Goal: Navigation & Orientation: Find specific page/section

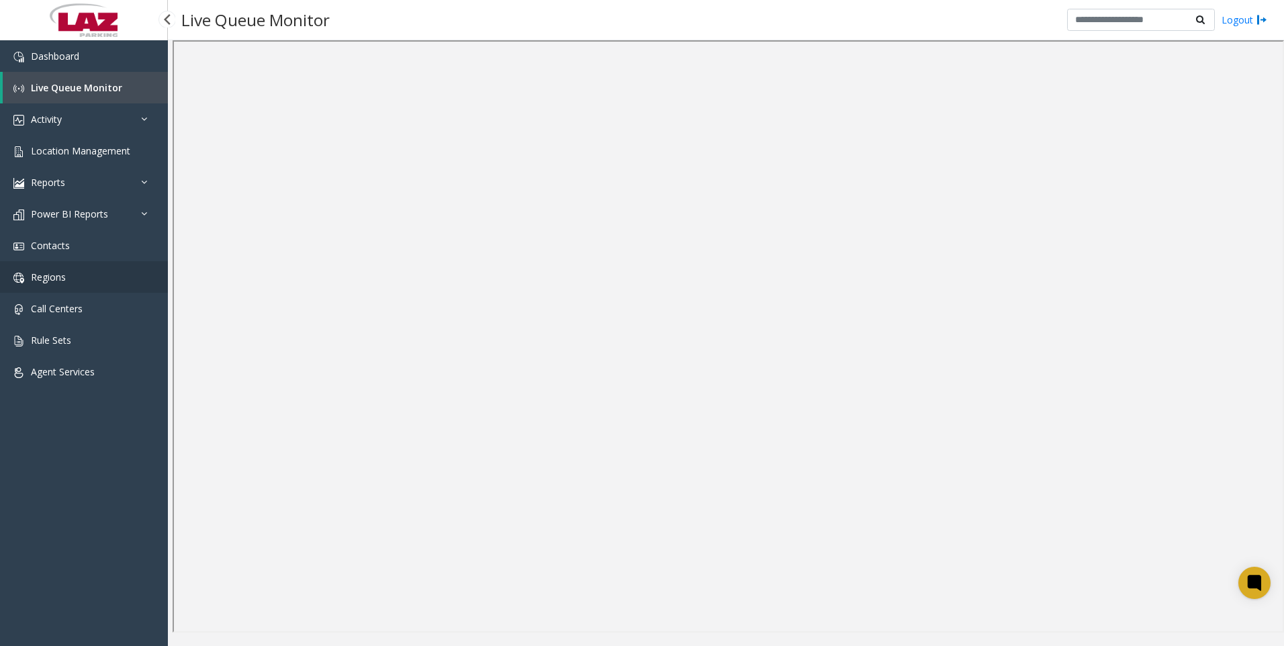
click at [80, 274] on link "Regions" at bounding box center [84, 277] width 168 height 32
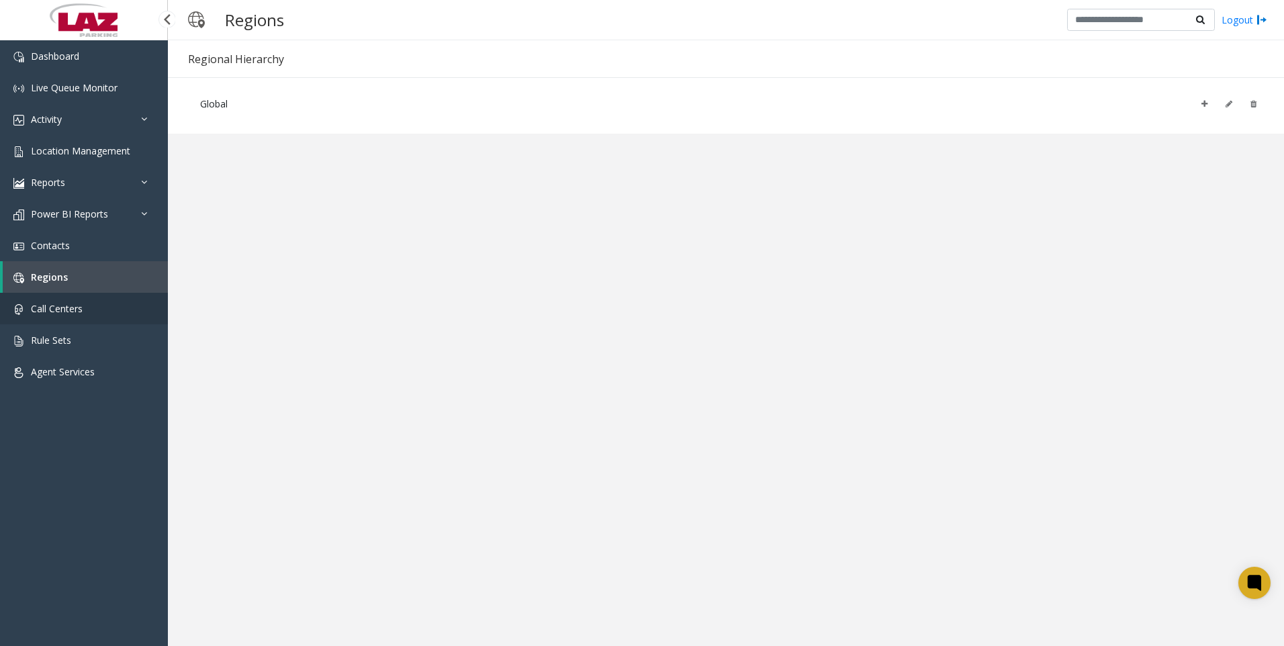
click at [81, 311] on span "Call Centers" at bounding box center [57, 308] width 52 height 13
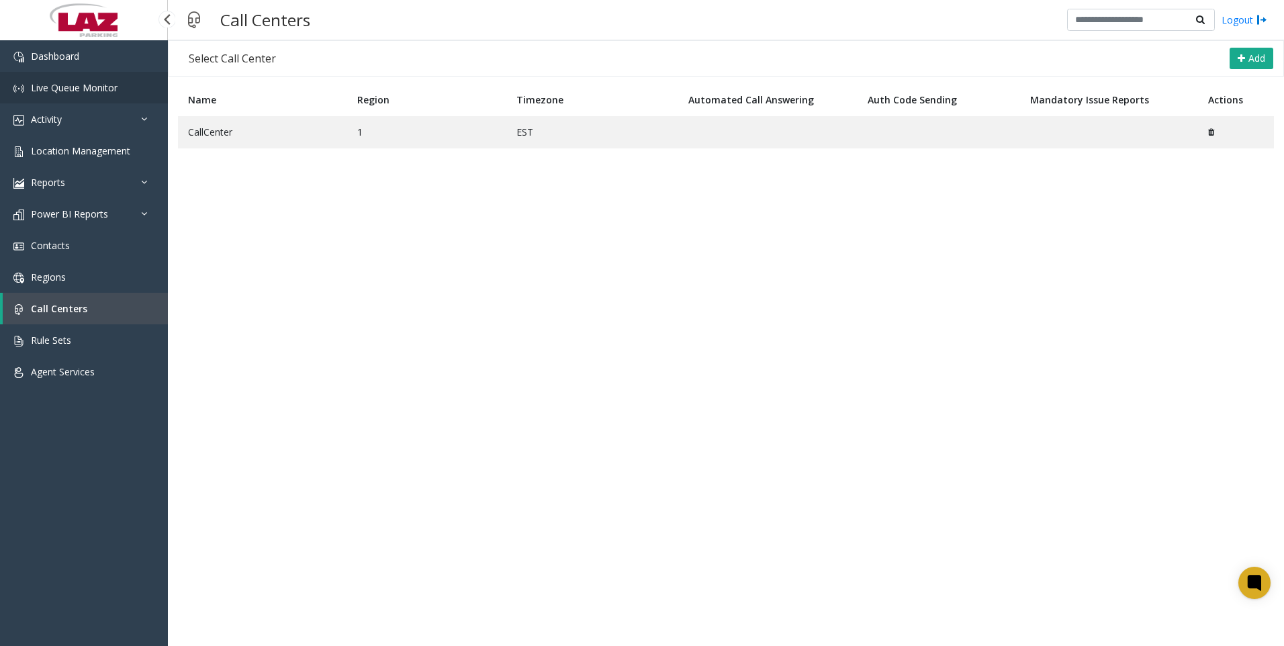
click at [77, 86] on span "Live Queue Monitor" at bounding box center [74, 87] width 87 height 13
